Goal: Book appointment/travel/reservation

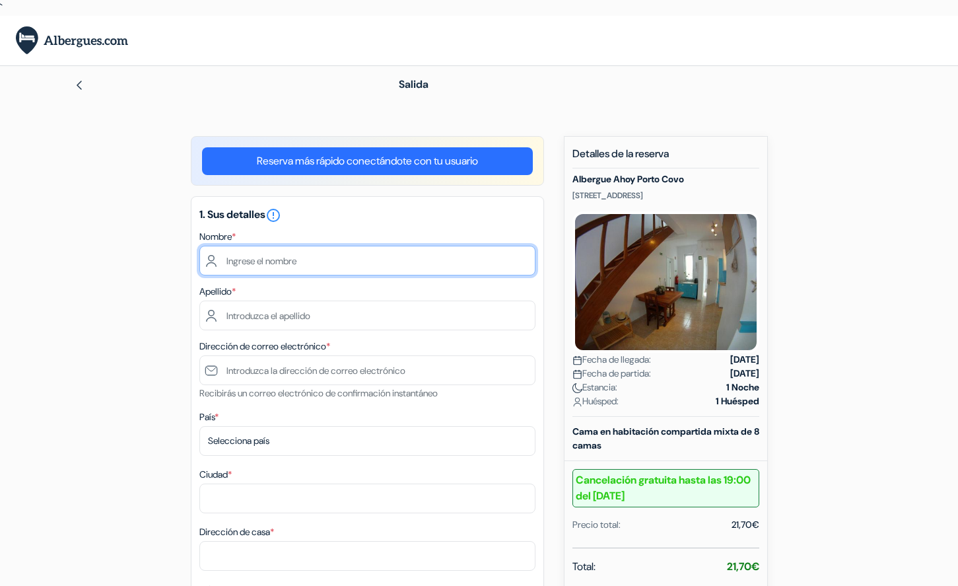
click at [241, 264] on input "text" at bounding box center [367, 261] width 336 height 30
type input "ANTONI"
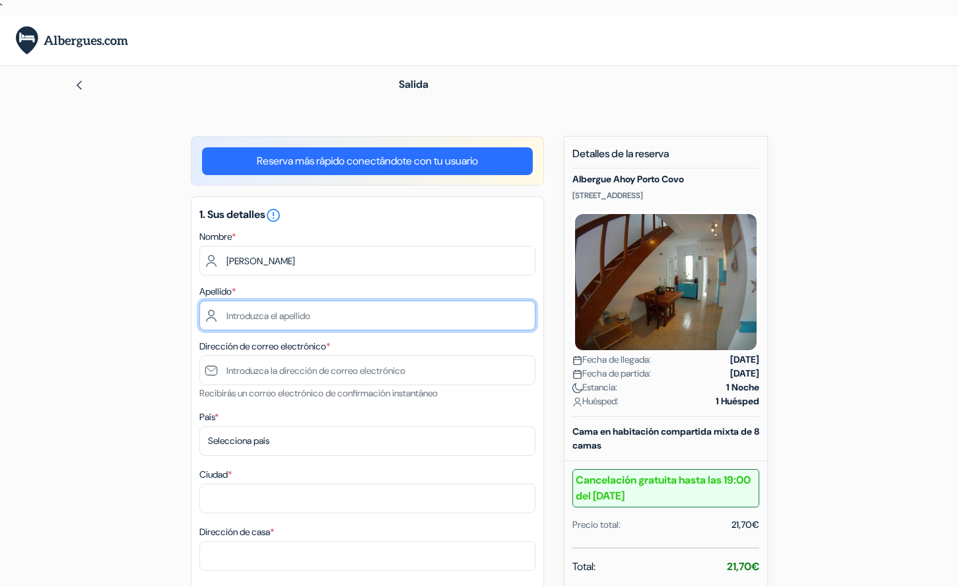
type input "TOMAS SERRANO"
type input "ANTONI1791@YAHOO.ES"
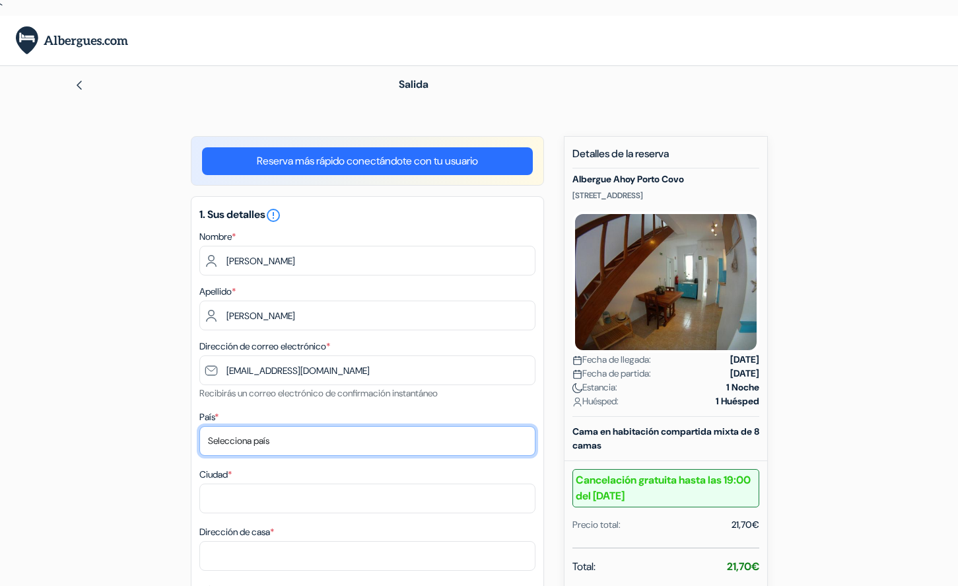
select select "es"
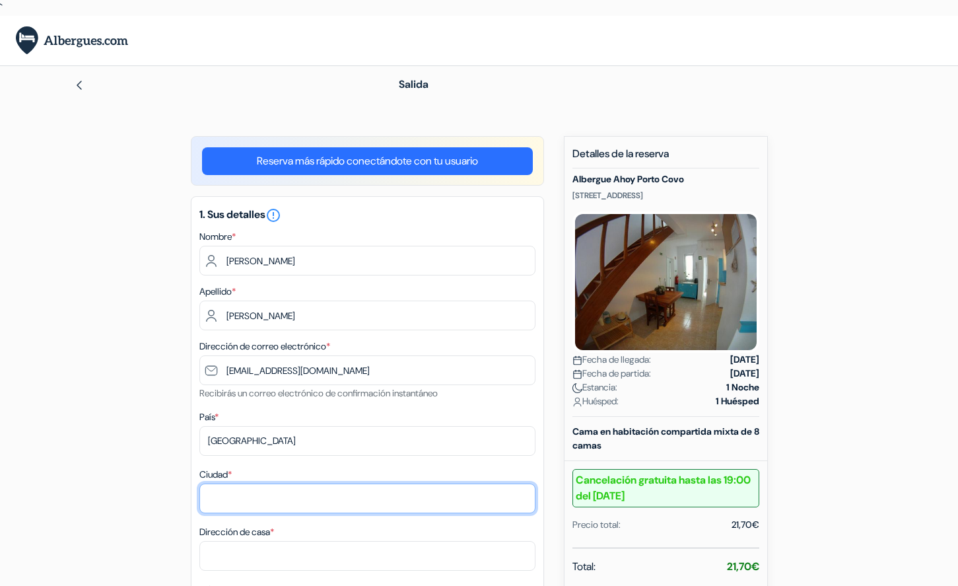
type input "Caldes de Montbui"
type input "Carrer Llac, 12"
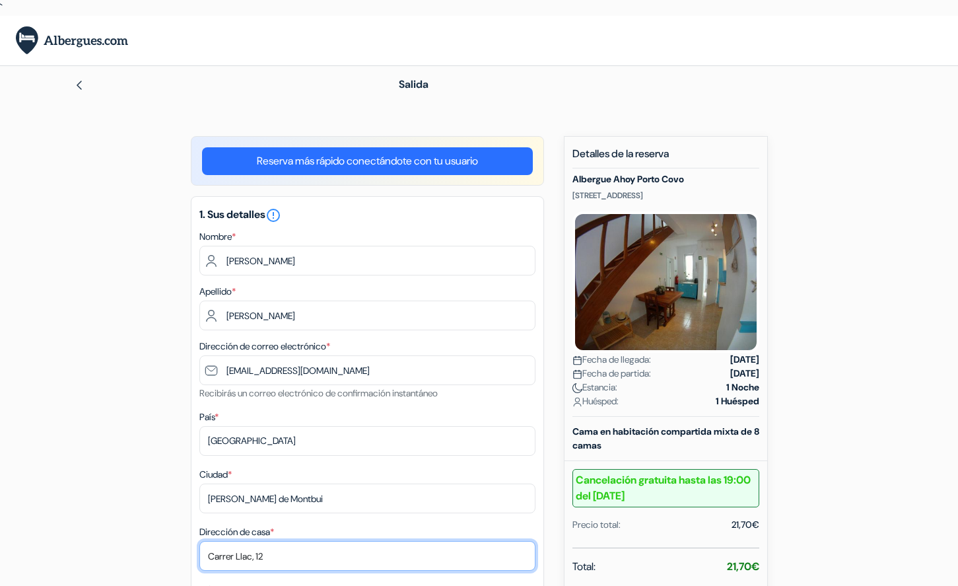
type input "08140"
type input "620017245"
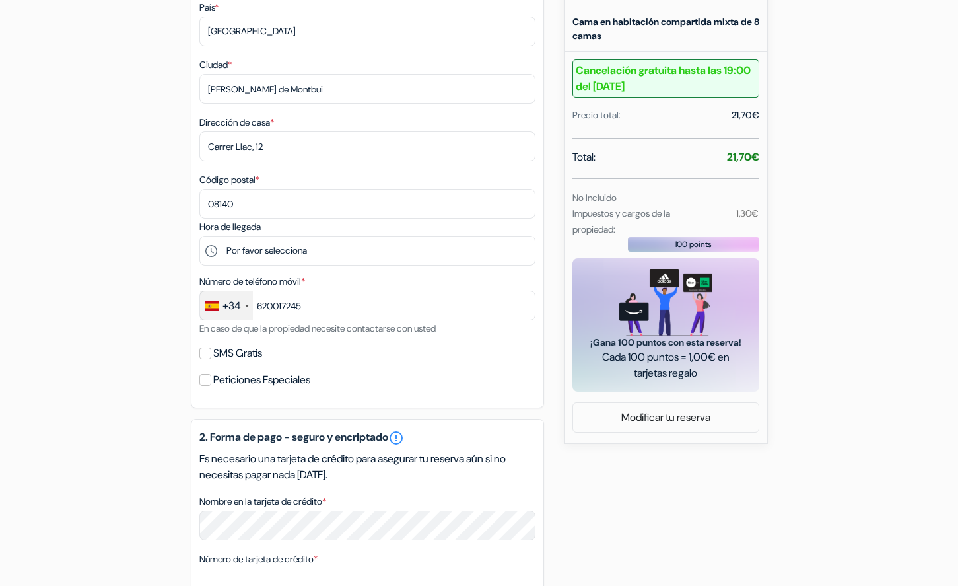
scroll to position [330, 0]
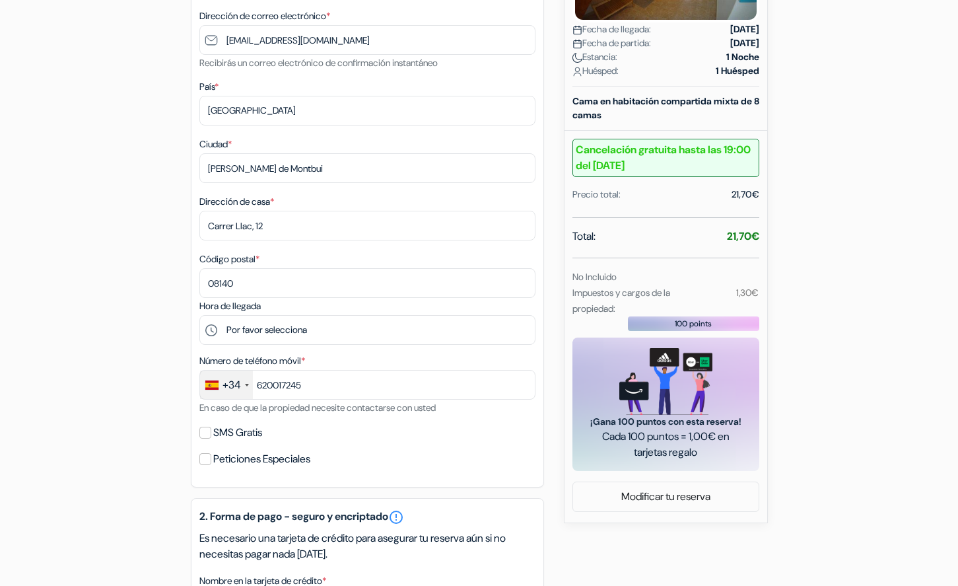
click at [213, 437] on div "SMS Gratis" at bounding box center [367, 432] width 336 height 18
click at [203, 429] on input "SMS Gratis" at bounding box center [205, 432] width 12 height 12
checkbox input "true"
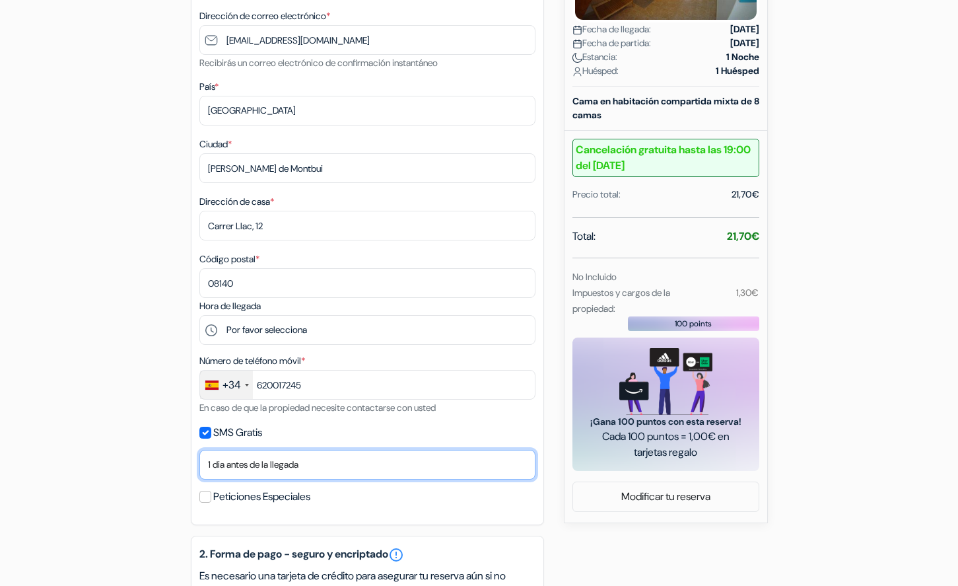
drag, startPoint x: 218, startPoint y: 458, endPoint x: 232, endPoint y: 465, distance: 16.5
click at [218, 458] on select "No gracias Enviar ahora Llegada 1 dia antes de la llegada 2 días antes de la ll…" at bounding box center [367, 465] width 336 height 30
click at [199, 450] on select "No gracias Enviar ahora Llegada 1 dia antes de la llegada 2 días antes de la ll…" at bounding box center [367, 465] width 336 height 30
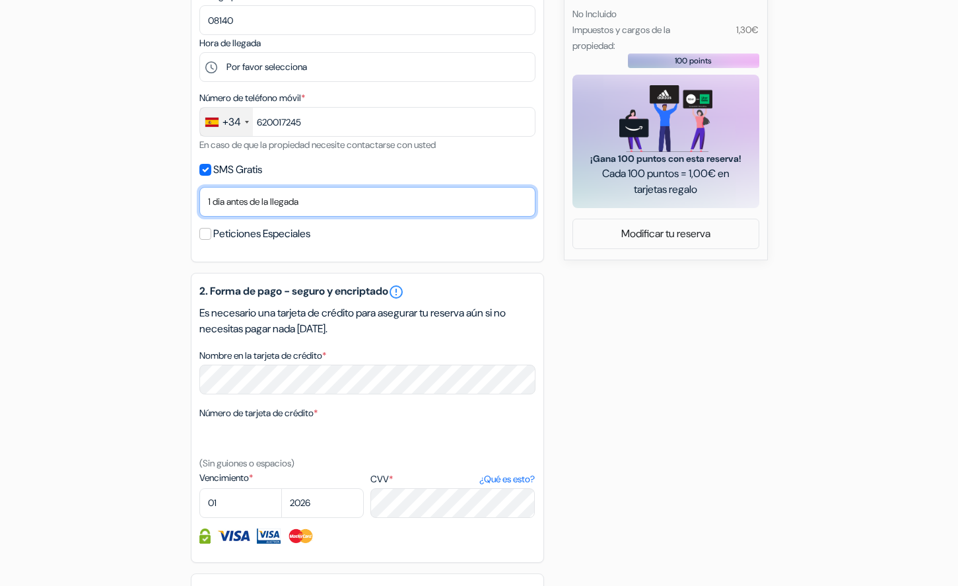
scroll to position [594, 0]
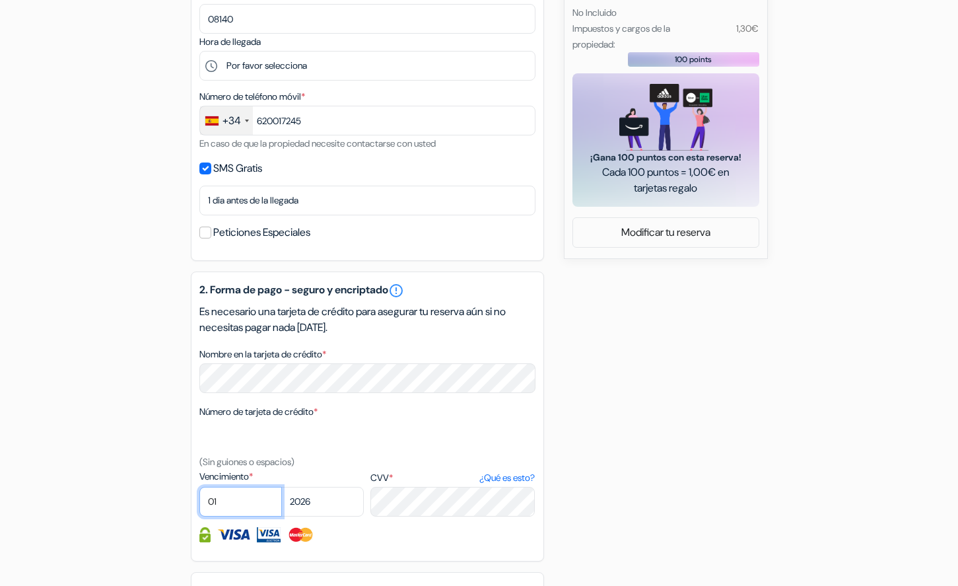
select select "10"
select select "2027"
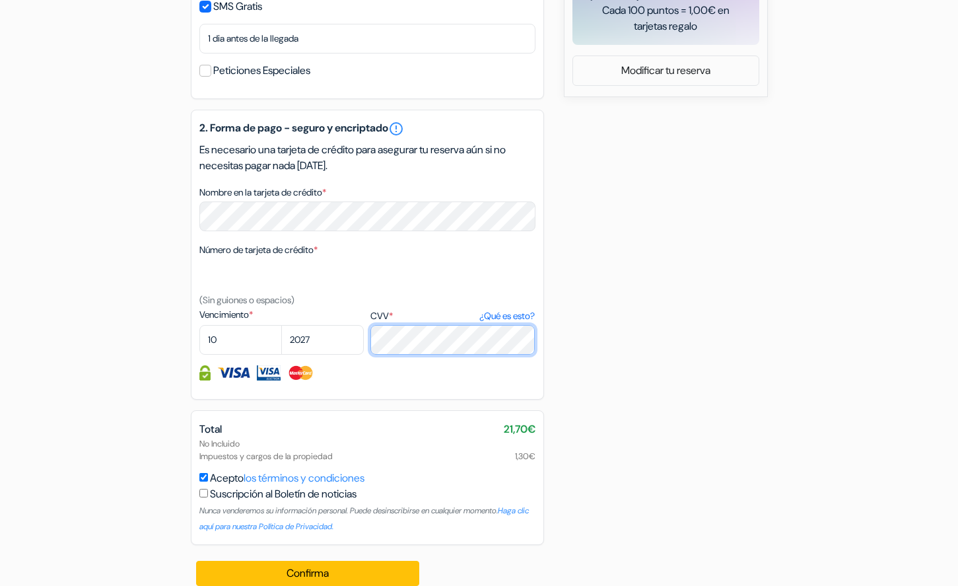
scroll to position [772, 0]
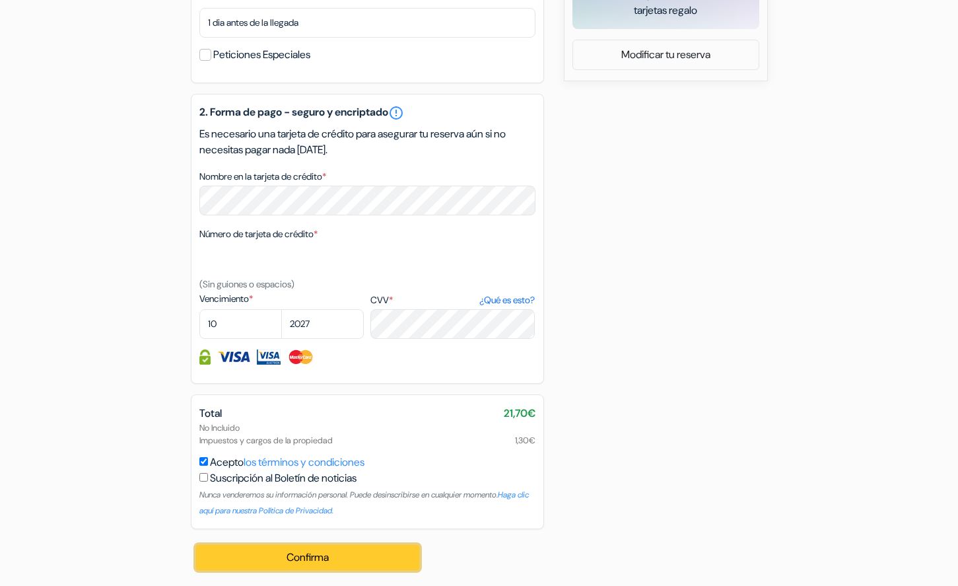
click at [328, 549] on button "Confirma Loading..." at bounding box center [308, 557] width 224 height 25
click at [305, 552] on button "Confirma Loading..." at bounding box center [308, 557] width 224 height 25
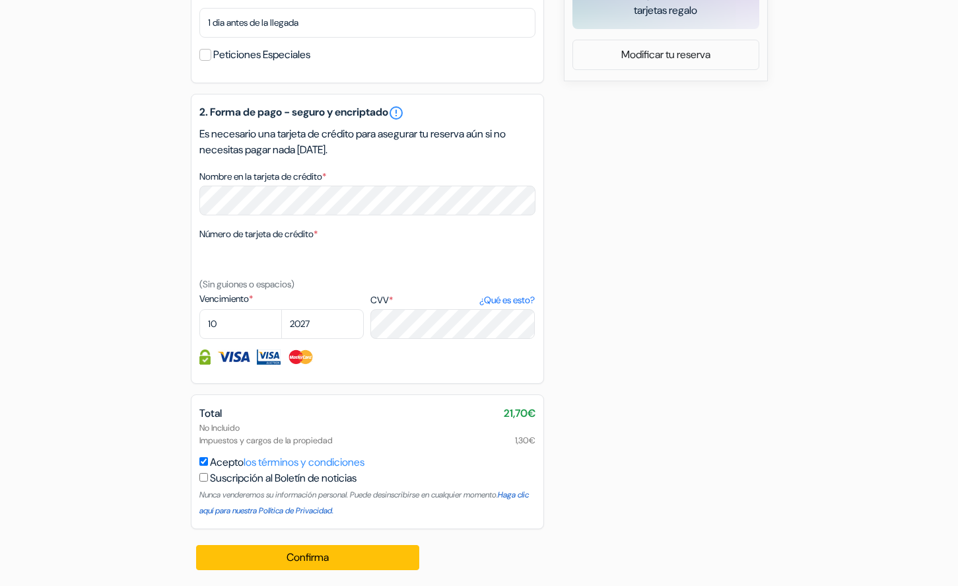
click at [324, 510] on link "Haga clic aquí para nuestra Política de Privacidad." at bounding box center [363, 502] width 329 height 26
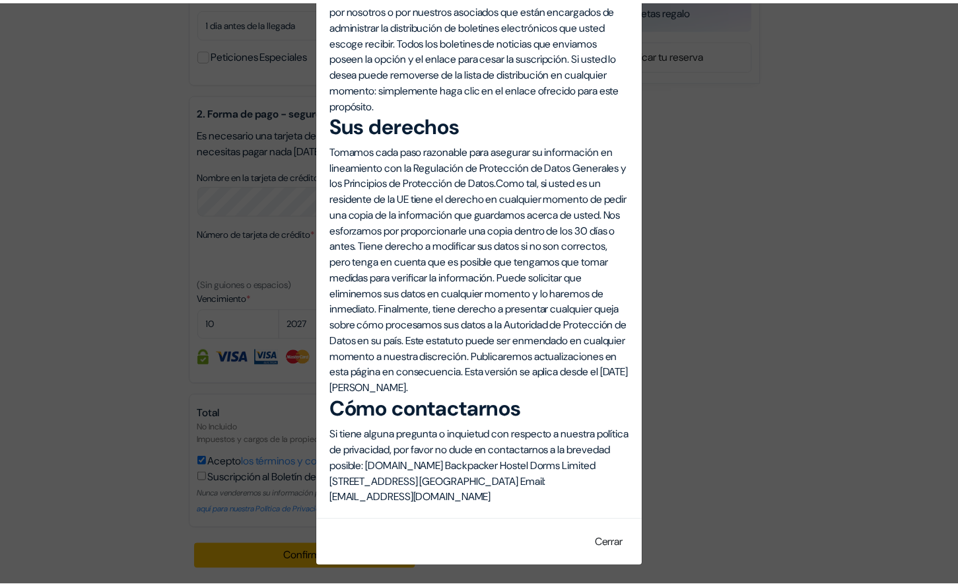
scroll to position [2773, 0]
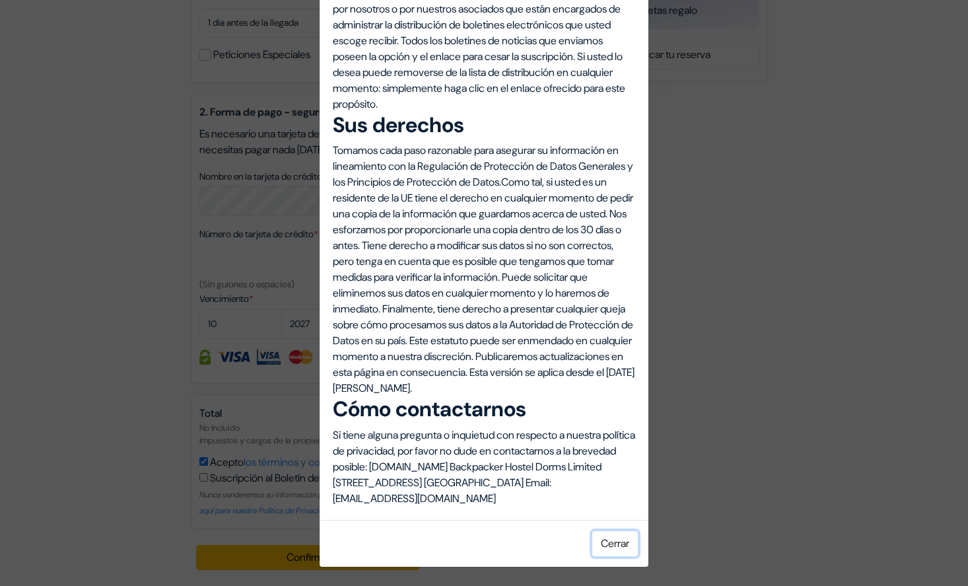
click at [617, 541] on button "Cerrar" at bounding box center [615, 543] width 46 height 25
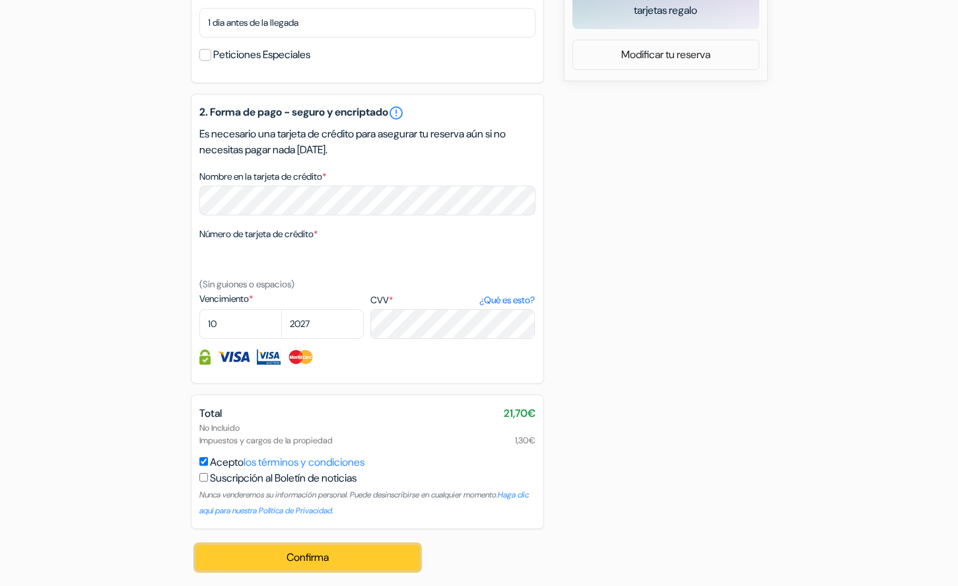
click at [305, 563] on button "Confirma Loading..." at bounding box center [308, 557] width 224 height 25
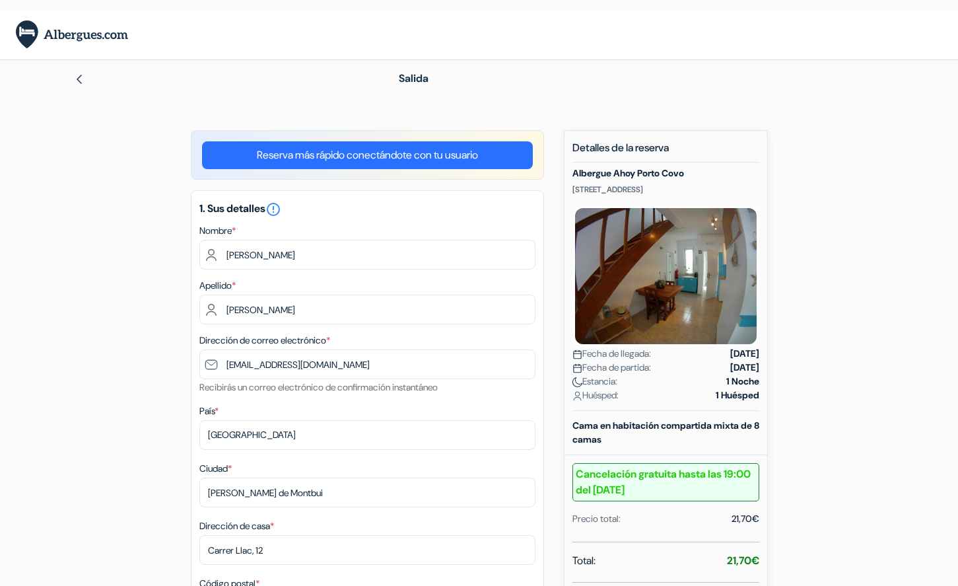
scroll to position [0, 0]
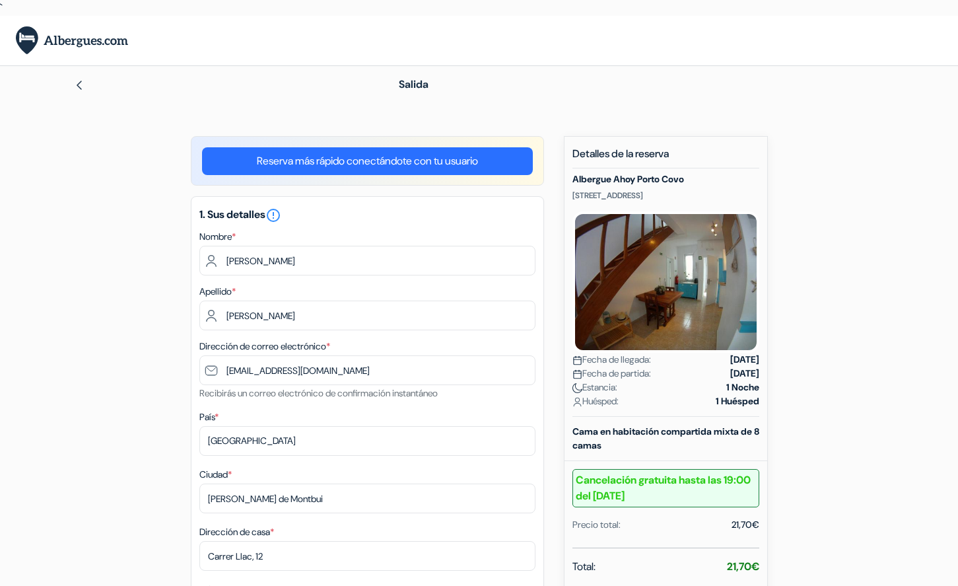
click at [733, 17] on div "× Estás conectado" at bounding box center [479, 41] width 958 height 50
